Goal: Go to known website: Go to known website

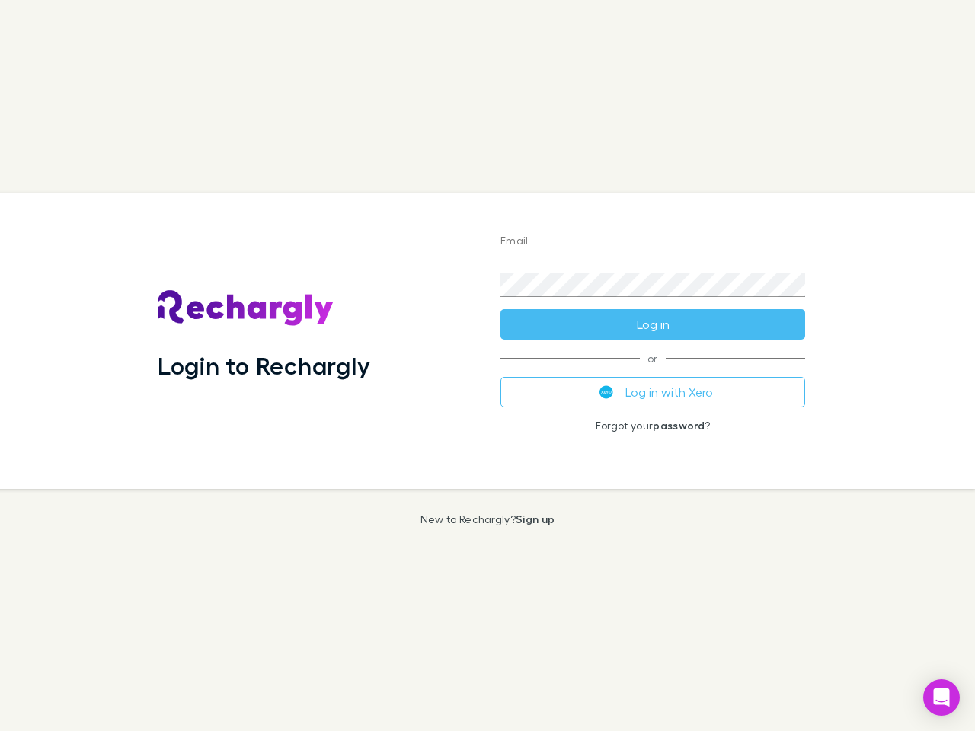
click at [488, 366] on div "Login to Rechargly" at bounding box center [316, 341] width 343 height 296
click at [653, 242] on input "Email" at bounding box center [652, 242] width 305 height 24
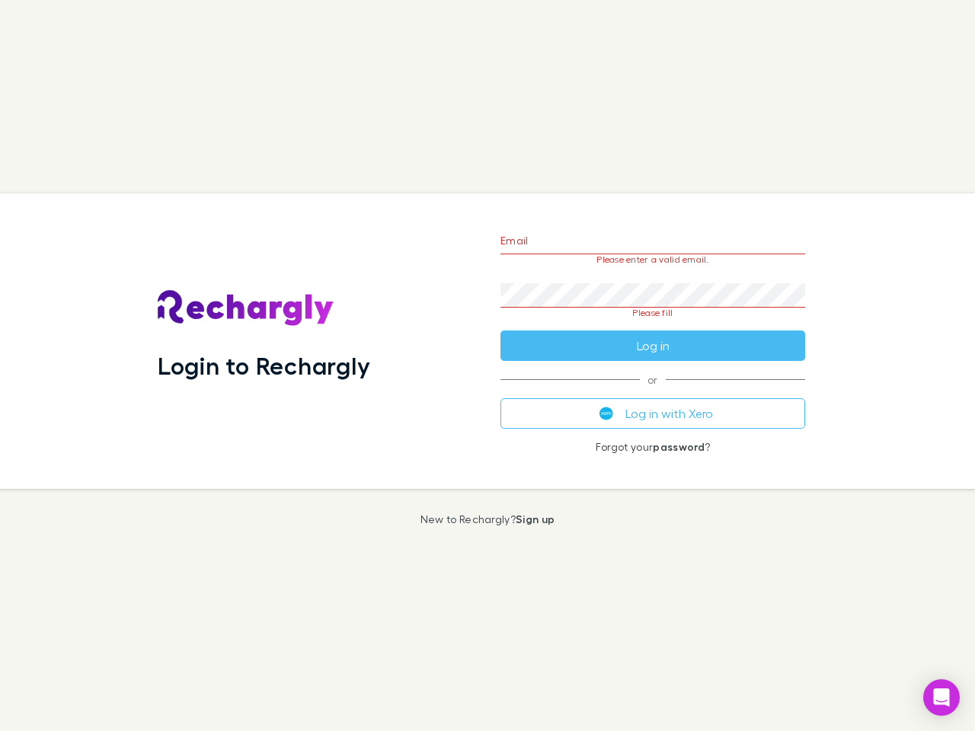
click at [653, 325] on form "Email Please enter a valid email. Password Please fill Log in" at bounding box center [652, 289] width 305 height 143
click at [653, 392] on div "Email Please enter a valid email. Password Please fill Log in or Log in with Xe…" at bounding box center [652, 341] width 329 height 296
click at [942, 698] on icon "Open Intercom Messenger" at bounding box center [942, 698] width 16 height 18
